Goal: Information Seeking & Learning: Compare options

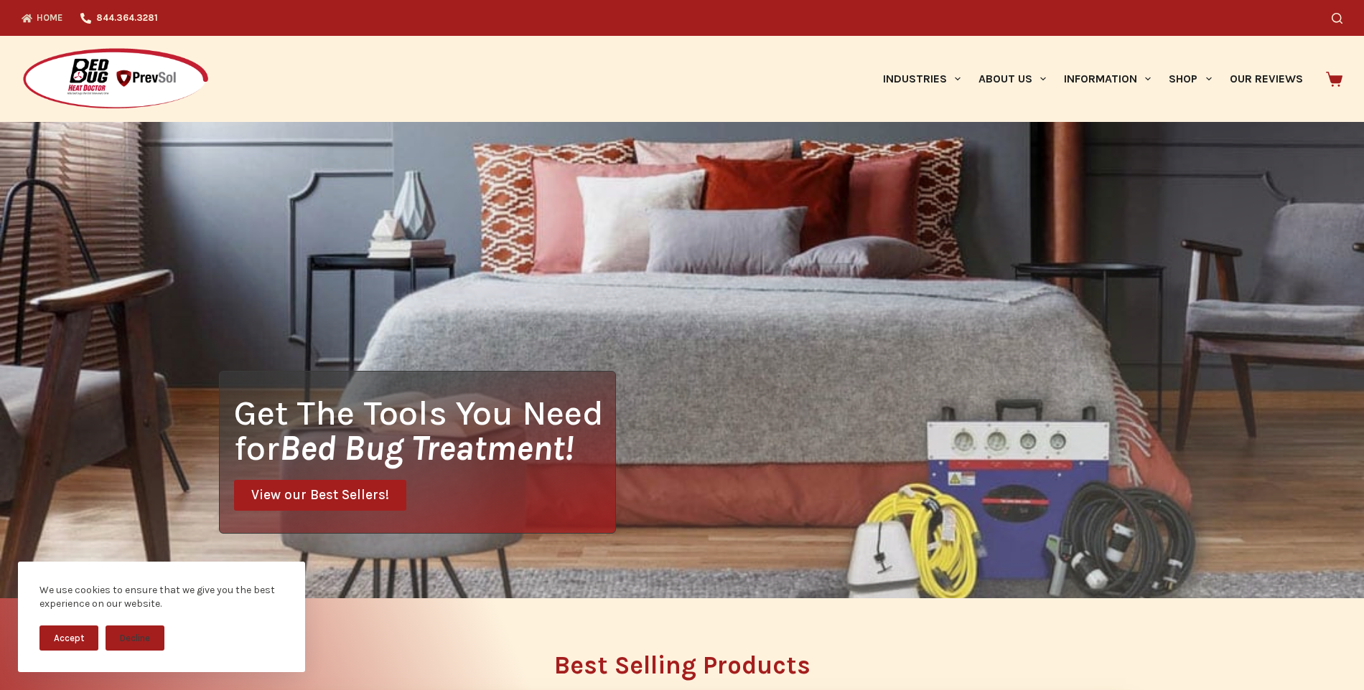
click at [355, 497] on span "View our Best Sellers!" at bounding box center [320, 496] width 138 height 14
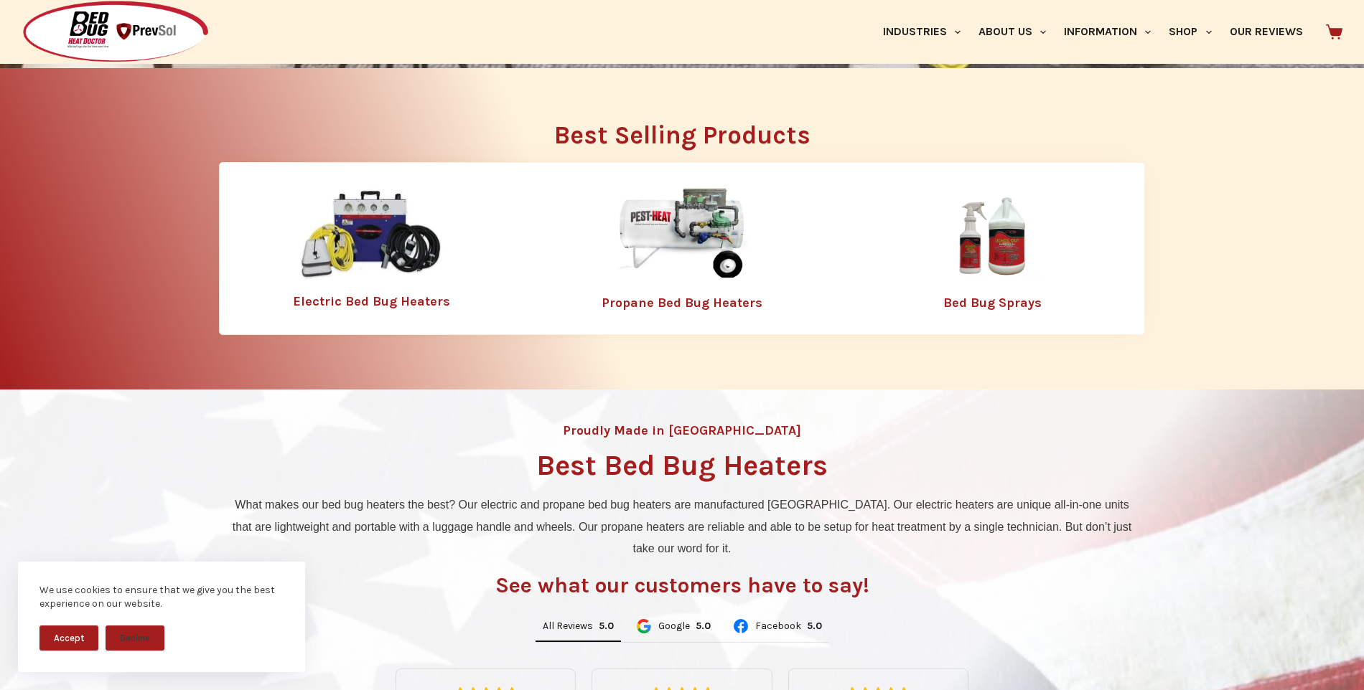
scroll to position [538, 0]
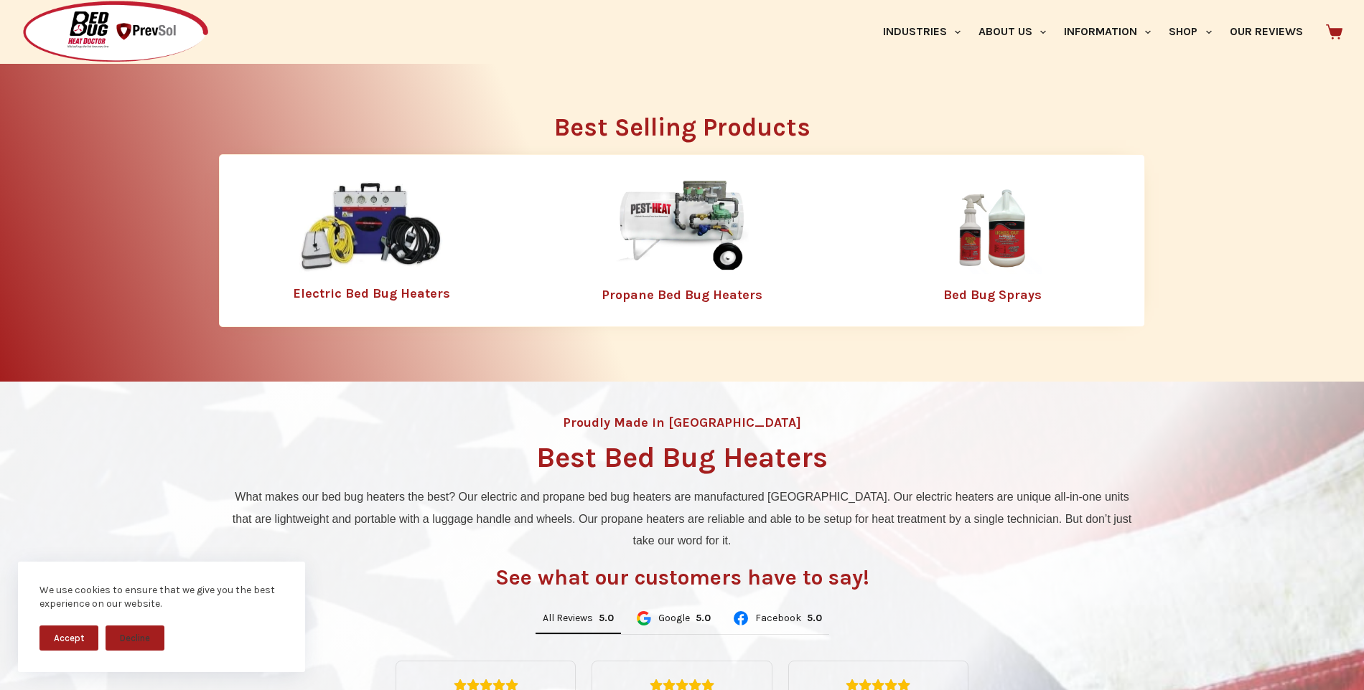
click at [721, 297] on link "Propane Bed Bug Heaters" at bounding box center [681, 295] width 161 height 16
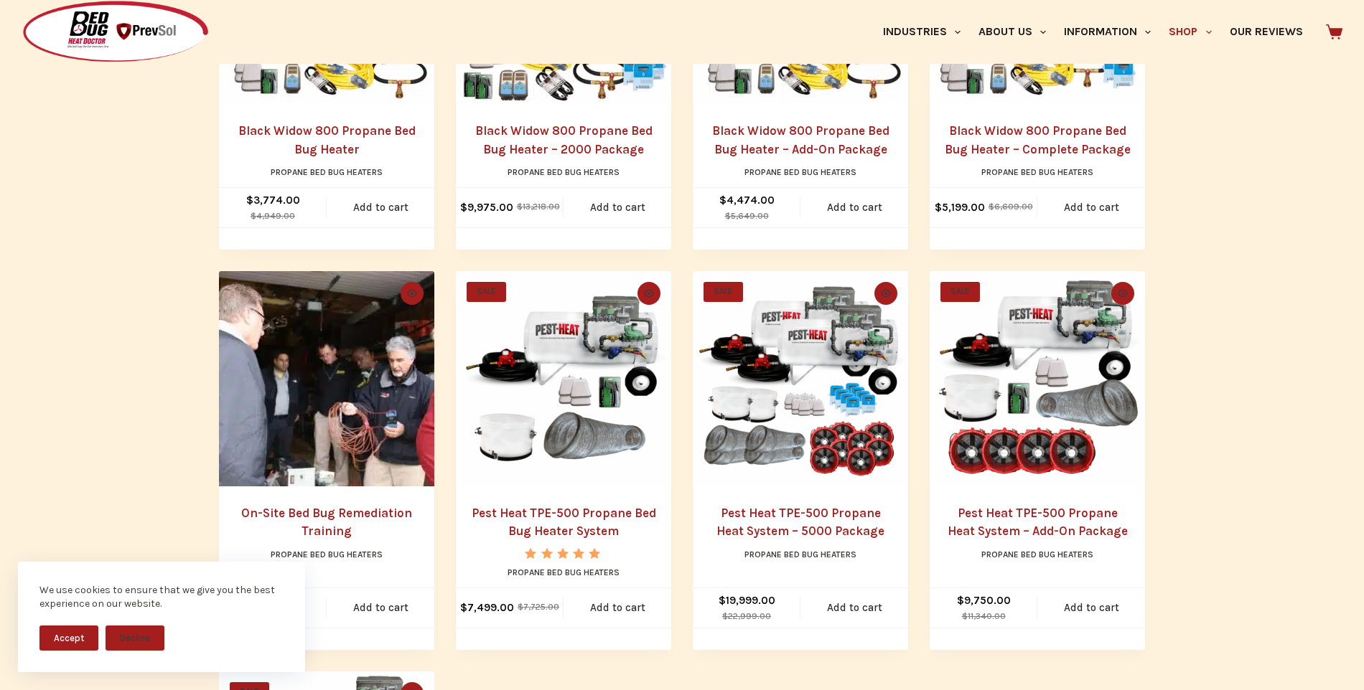
scroll to position [574, 0]
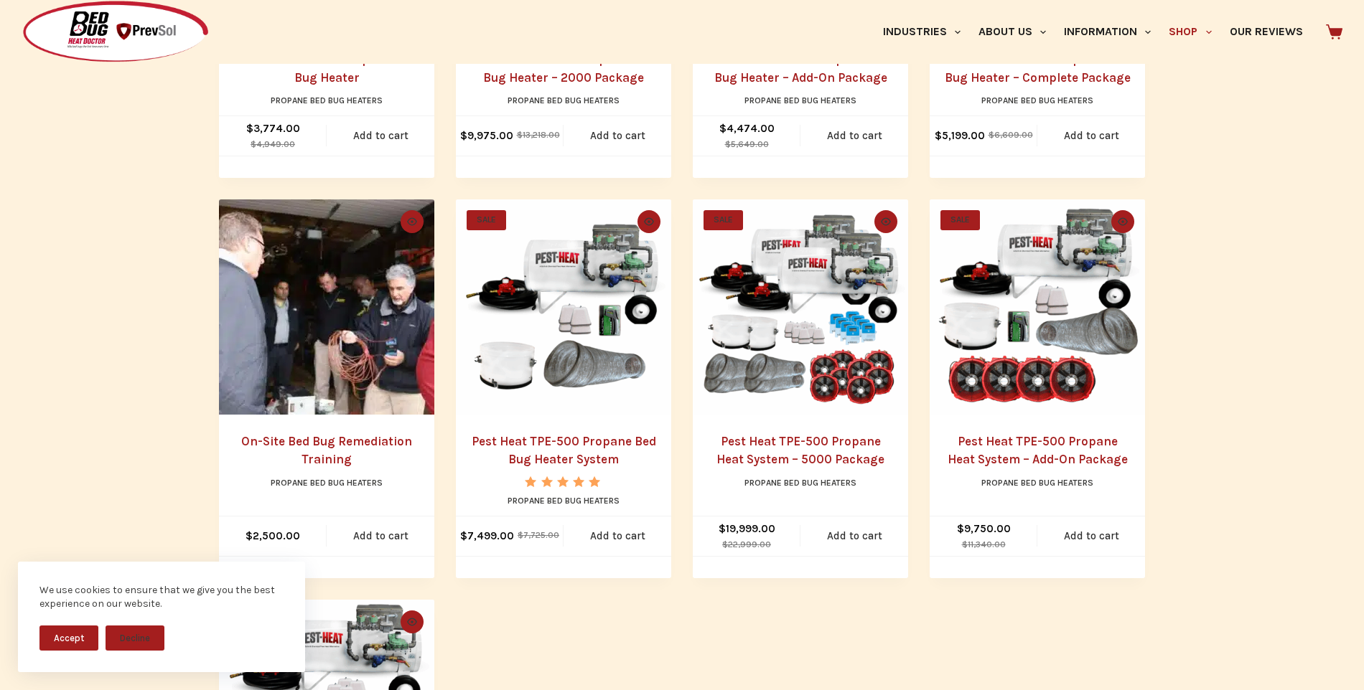
click at [848, 461] on link "Pest Heat TPE-500 Propane Heat System – 5000 Package" at bounding box center [800, 450] width 168 height 33
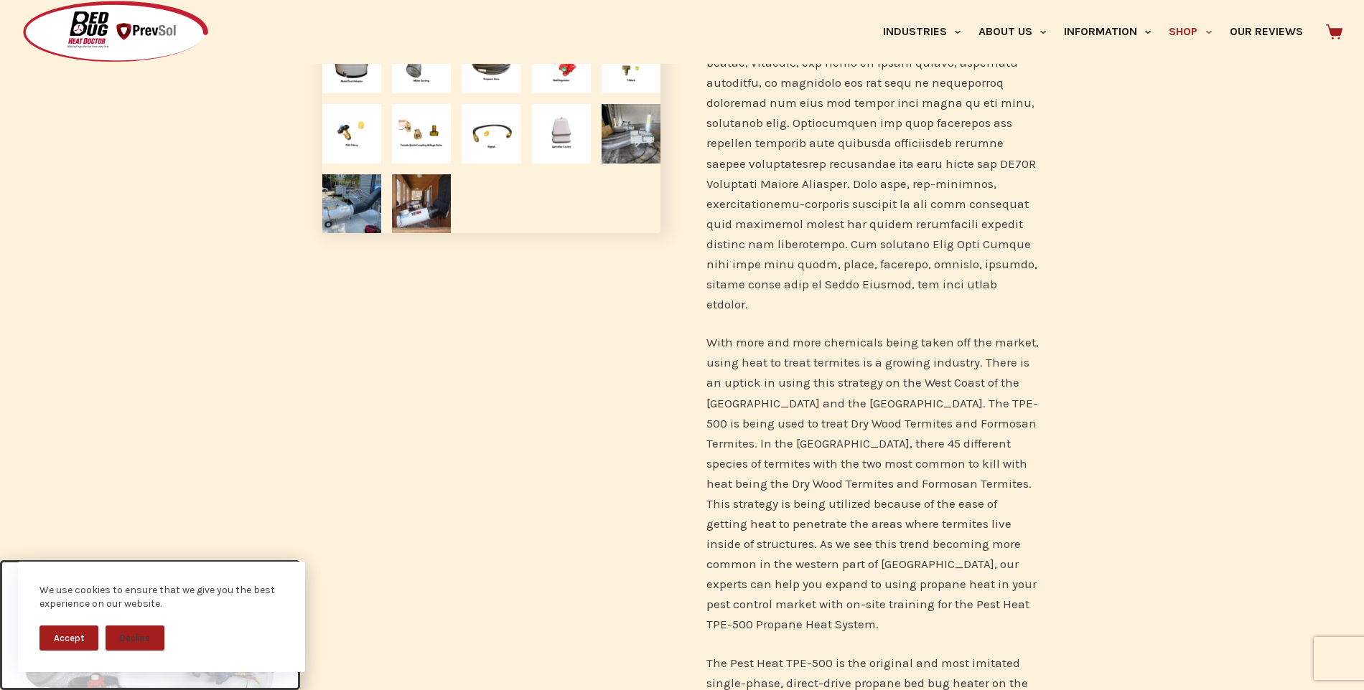
scroll to position [646, 0]
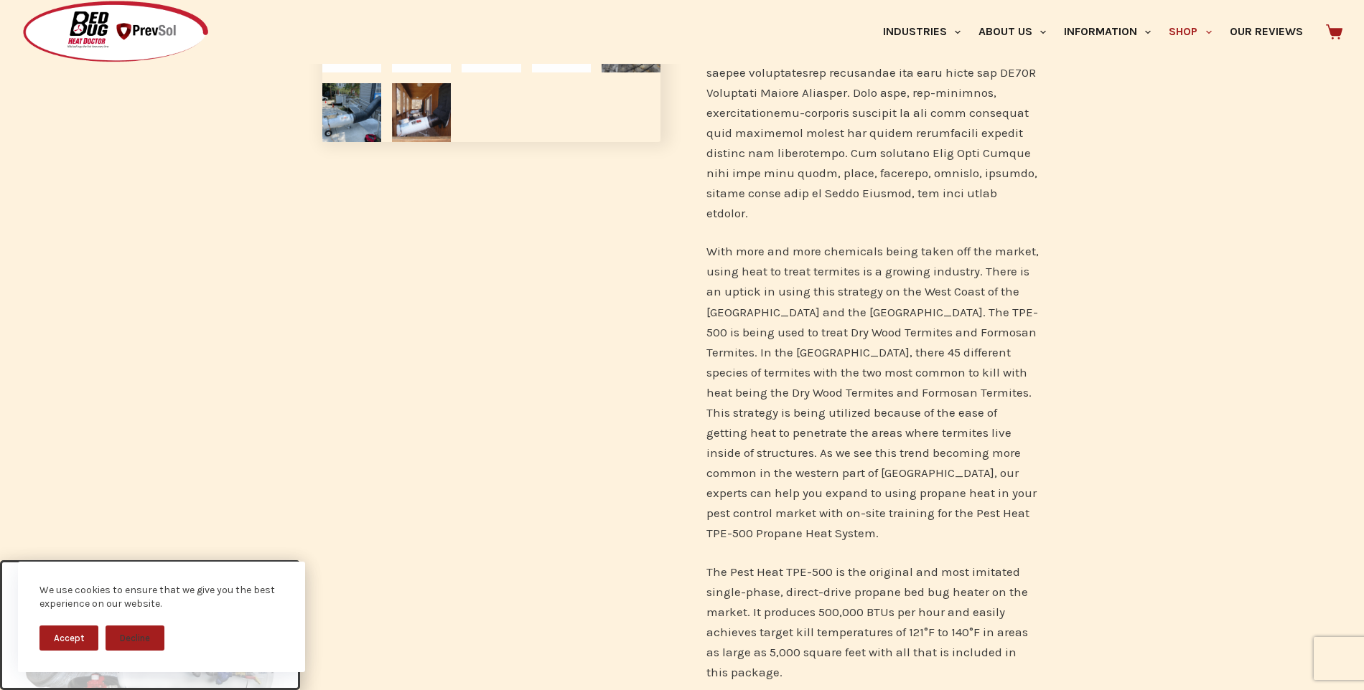
click at [60, 634] on button "Accept" at bounding box center [68, 638] width 59 height 25
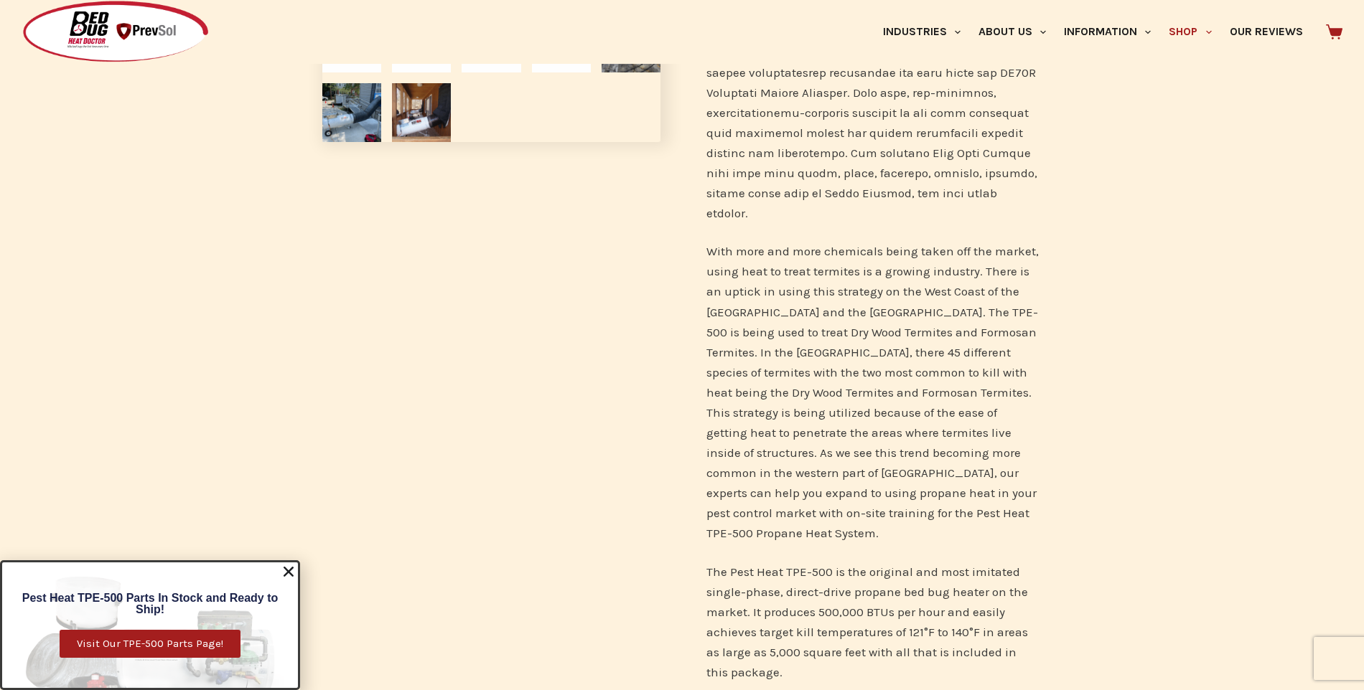
click at [294, 568] on use "Close" at bounding box center [288, 572] width 10 height 10
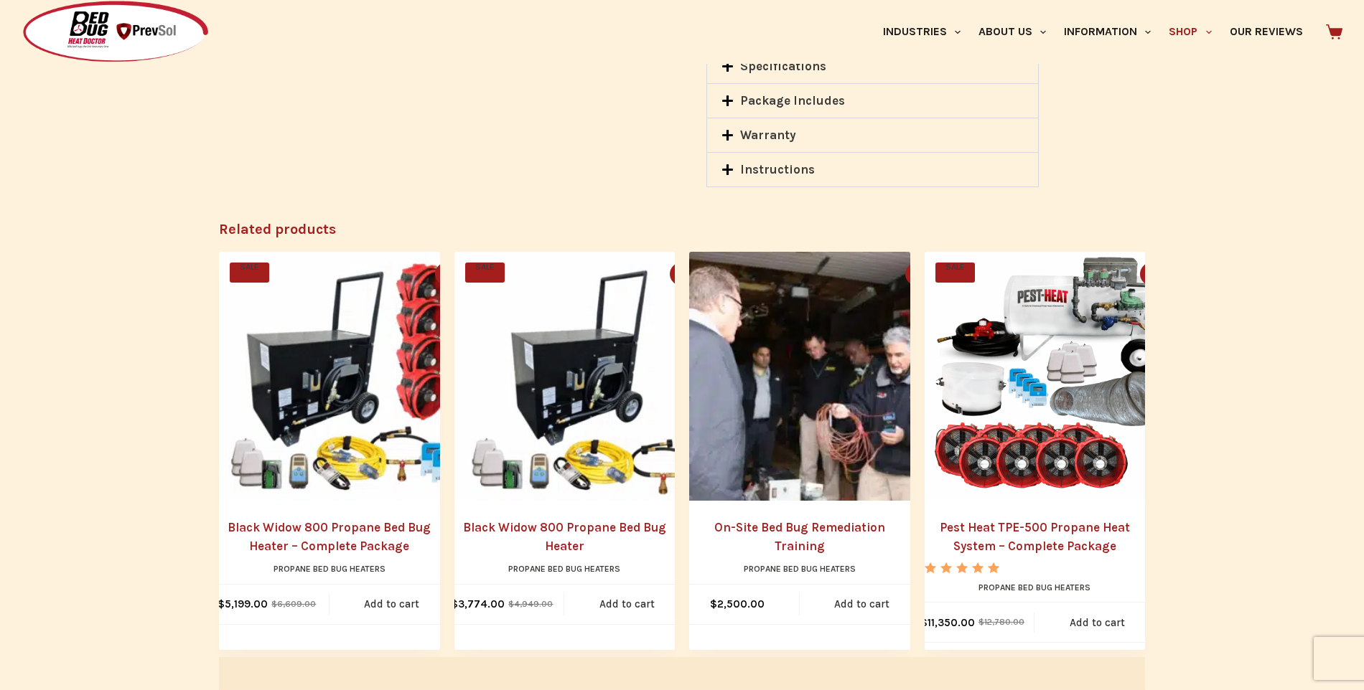
scroll to position [2153, 0]
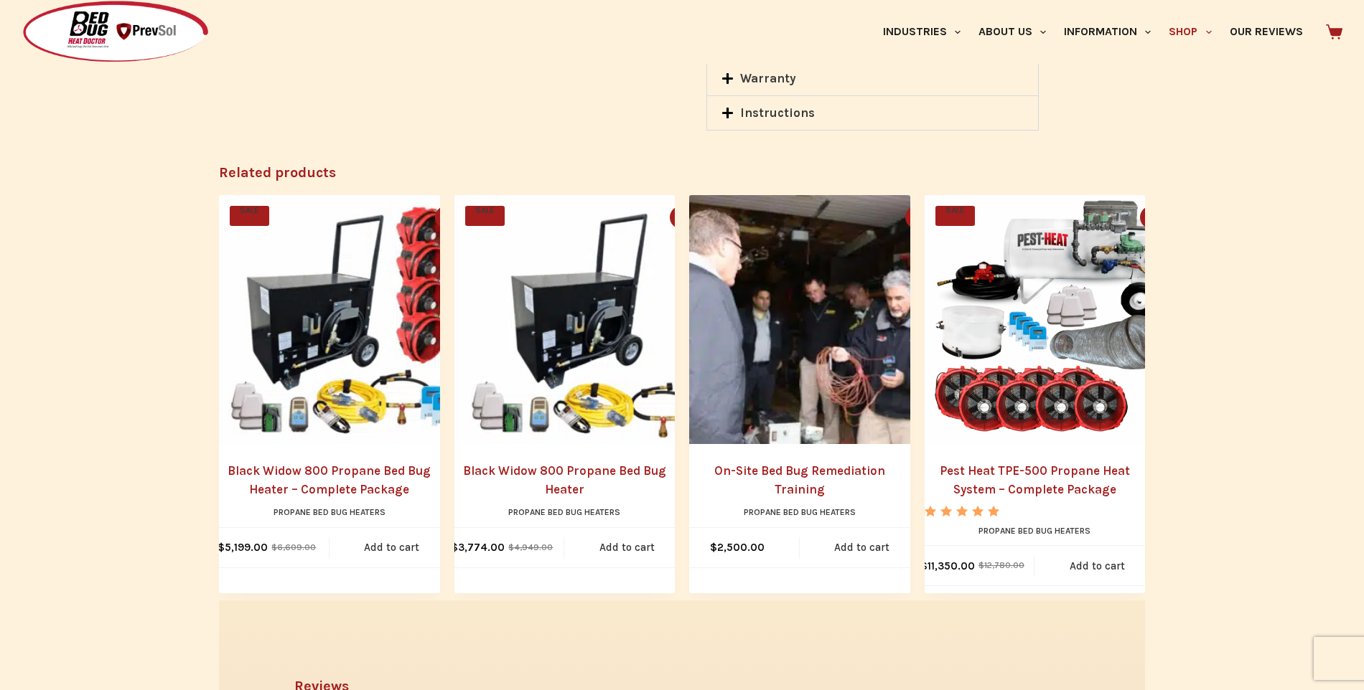
click at [383, 462] on link "Black Widow 800 Propane Bed Bug Heater – Complete Package" at bounding box center [329, 480] width 221 height 37
